Goal: Task Accomplishment & Management: Use online tool/utility

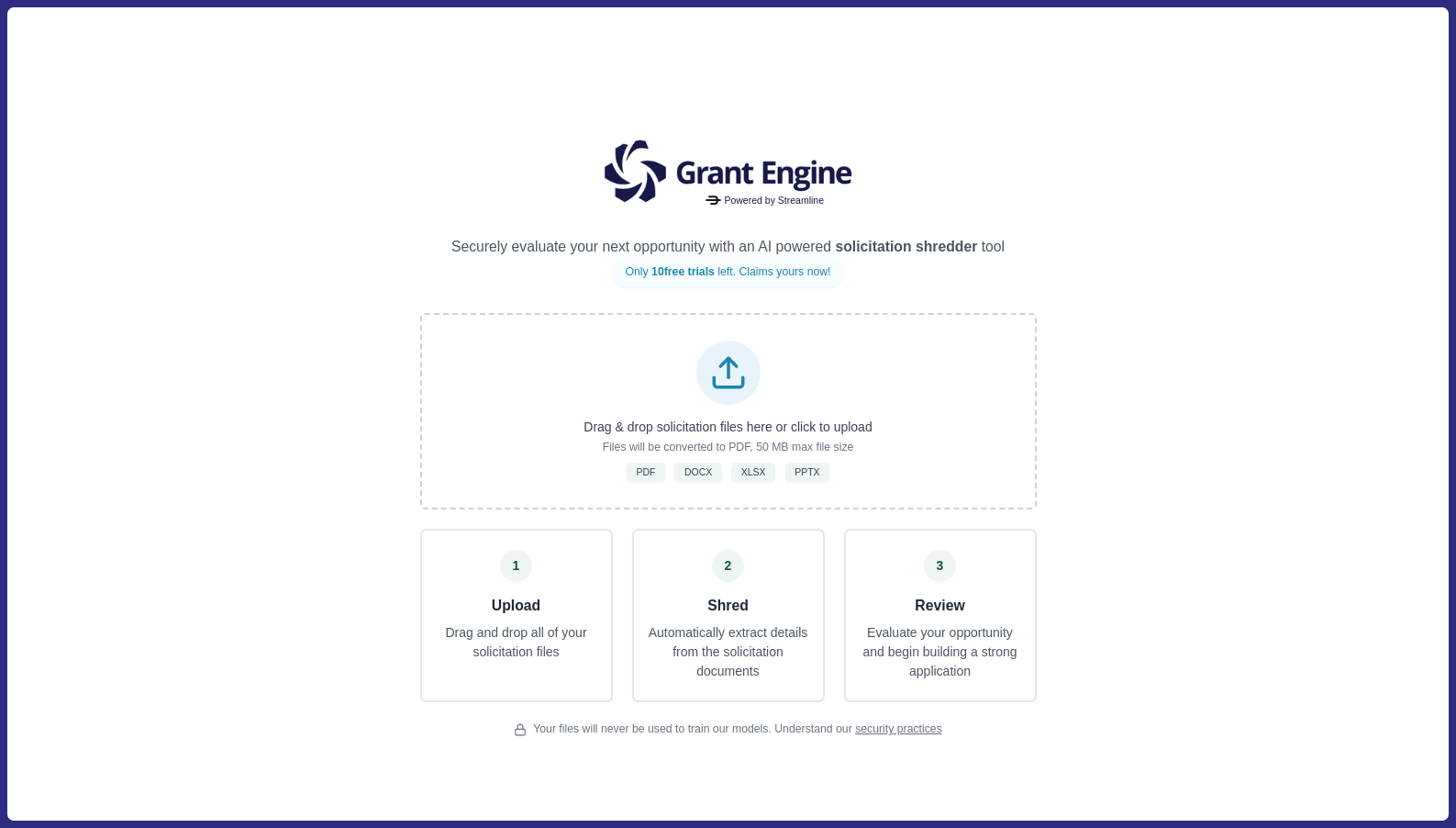
click at [1252, 200] on div "Powered by Streamline Securely evaluate your next opportunity with an AI powere…" at bounding box center [728, 413] width 1441 height 812
click at [250, 471] on div "Powered by Streamline Securely evaluate your next opportunity with an AI powere…" at bounding box center [728, 413] width 1441 height 812
drag, startPoint x: 0, startPoint y: 0, endPoint x: 250, endPoint y: 468, distance: 530.6
click at [250, 471] on div "Powered by Streamline Securely evaluate your next opportunity with an AI powere…" at bounding box center [728, 413] width 1441 height 812
